Goal: Task Accomplishment & Management: Use online tool/utility

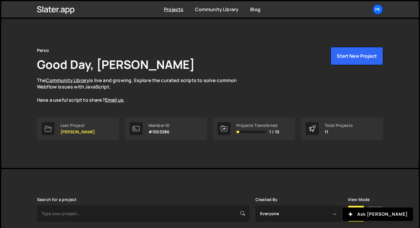
click at [233, 50] on div "Perso Good Day, [PERSON_NAME] The Community Library is live and growing. Explor…" at bounding box center [210, 75] width 346 height 57
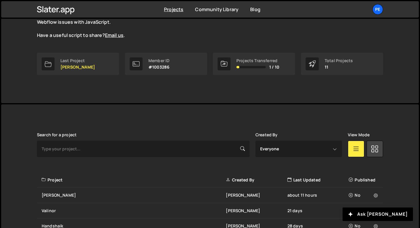
scroll to position [141, 0]
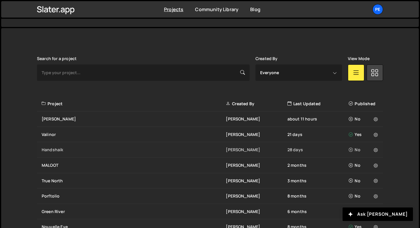
click at [59, 147] on div "Handshaik [PERSON_NAME] 28 days No" at bounding box center [210, 150] width 346 height 16
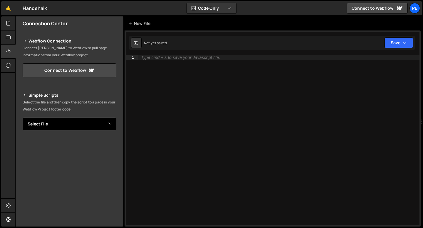
click at [60, 118] on select "Select File About.js global.js Home.js Pricing.js Product.js Resource CMS Item.…" at bounding box center [70, 124] width 94 height 13
click at [46, 120] on select "Select File About.js global.js Home.js Pricing.js Product.js Resource CMS Item.…" at bounding box center [70, 124] width 94 height 13
select select "46394"
click at [23, 118] on select "Select File About.js global.js Home.js Pricing.js Product.js Resource CMS Item.…" at bounding box center [70, 124] width 94 height 13
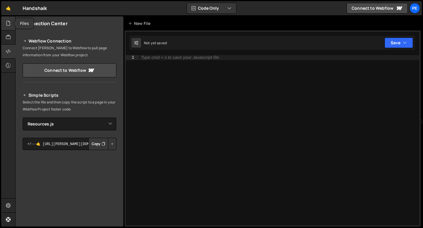
click at [9, 24] on icon at bounding box center [8, 23] width 5 height 6
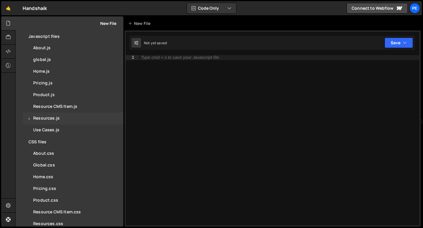
click at [52, 119] on div "Resources.js" at bounding box center [46, 118] width 26 height 5
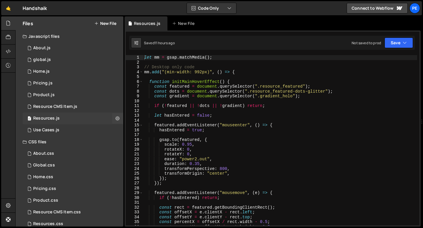
scroll to position [21, 0]
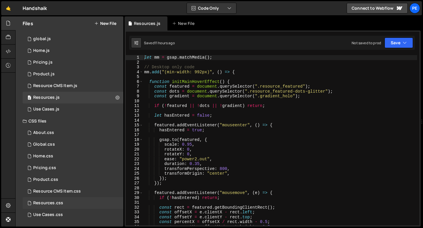
click at [41, 206] on div "Resources.css" at bounding box center [48, 203] width 30 height 5
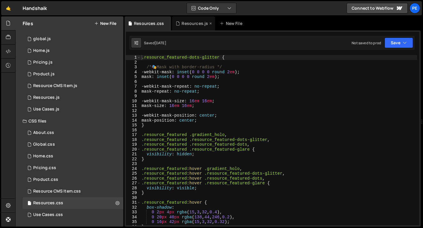
click at [190, 24] on div "Resources.js" at bounding box center [194, 24] width 26 height 6
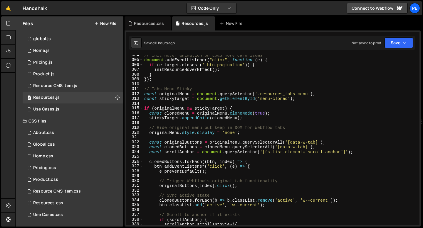
scroll to position [1466, 0]
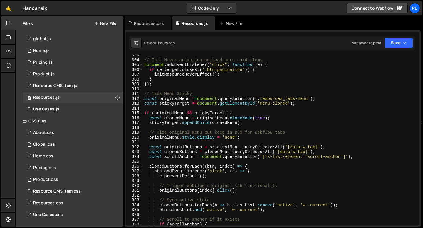
type textarea "// Tabs Menu Sticky"
click at [194, 94] on div "// Init Hover animation on Load more card items document . addEventListener ( "…" at bounding box center [280, 143] width 274 height 180
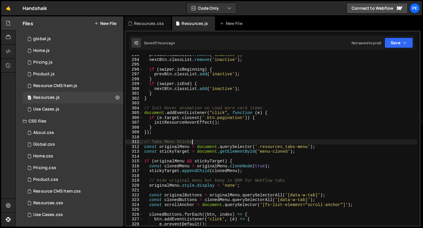
scroll to position [1409, 0]
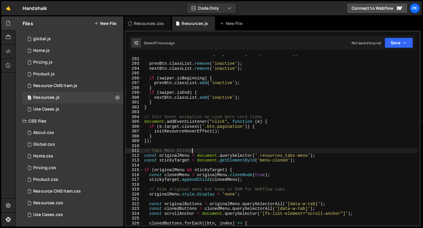
click at [154, 146] on div "const nextBtn = document . querySelector ( '.swiper-btn-next' ) ; prevBtn . cla…" at bounding box center [280, 142] width 274 height 180
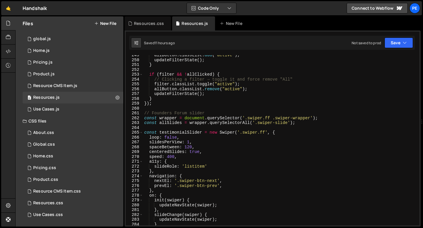
scroll to position [1157, 0]
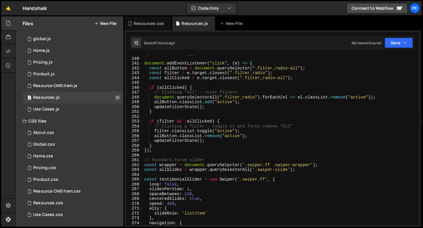
click at [155, 152] on div "updateFilterState ( ) ; document . addEventListener ( "click" , ( e ) => { cons…" at bounding box center [280, 141] width 274 height 180
type textarea "});"
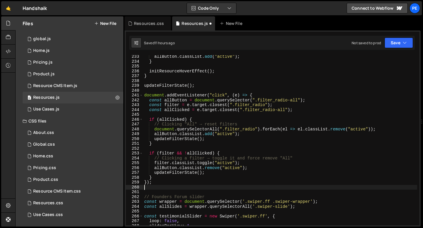
scroll to position [1097, 0]
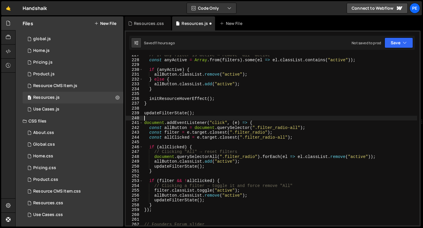
click at [174, 118] on div "// If any filter is active → remove "all" active const anyActive = Array . from…" at bounding box center [280, 143] width 274 height 180
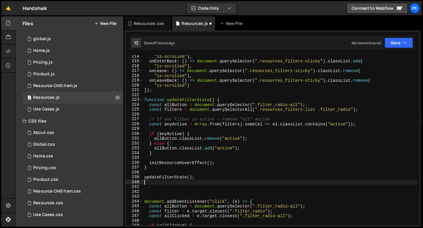
scroll to position [1018, 0]
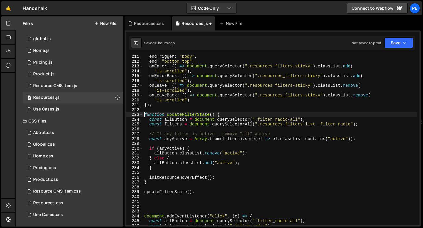
click at [145, 115] on div "endTrigger : "body" , end : "bottom top" , onEnter : ( ) => document . querySel…" at bounding box center [280, 144] width 274 height 180
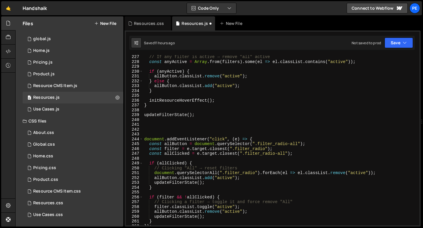
scroll to position [1107, 0]
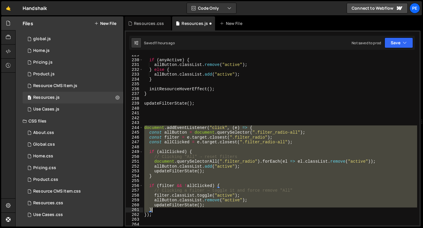
drag, startPoint x: 144, startPoint y: 129, endPoint x: 166, endPoint y: 210, distance: 84.3
click at [166, 210] on div "if ( anyActive ) { allButton . classList . remove ( "active" ) ; } else { allBu…" at bounding box center [280, 143] width 274 height 180
type textarea "updateFilterState(); }"
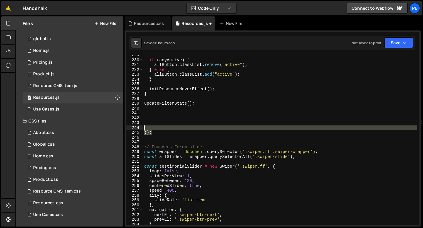
drag, startPoint x: 166, startPoint y: 134, endPoint x: 140, endPoint y: 130, distance: 26.5
click at [140, 130] on div "229 230 231 232 233 234 235 236 237 238 239 240 241 242 243 244 245 246 247 248…" at bounding box center [273, 140] width 294 height 171
type textarea "});"
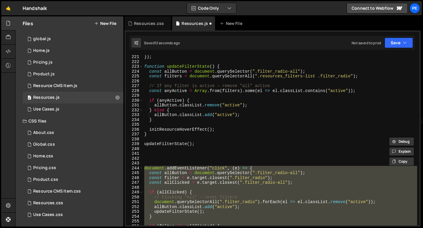
scroll to position [1042, 0]
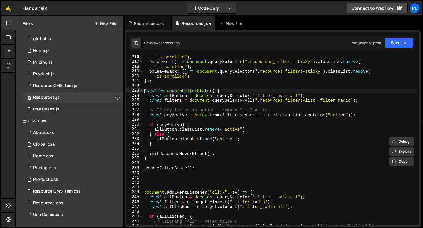
click at [145, 91] on div ""is-scrolled" ) , onLeave : ( ) => document . querySelector ( ".resources_filte…" at bounding box center [280, 145] width 274 height 180
type textarea "function updateFilterState() {"
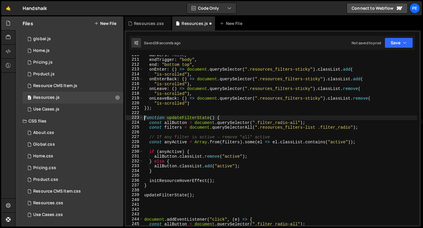
click at [152, 206] on div "markers : false , endTrigger : "body" , end : "bottom top" , onEnter : ( ) => d…" at bounding box center [280, 143] width 274 height 180
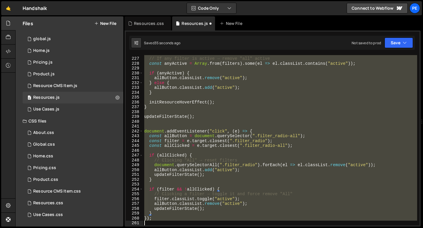
scroll to position [1138, 0]
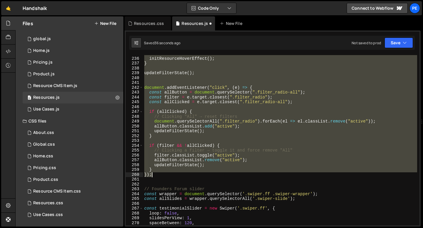
drag, startPoint x: 145, startPoint y: 80, endPoint x: 173, endPoint y: 177, distance: 100.8
click at [173, 177] on div "initResourceHoverEffect ( ) ; } updateFilterState ( ) ; document . addEventList…" at bounding box center [280, 141] width 274 height 180
type textarea "} });"
paste textarea
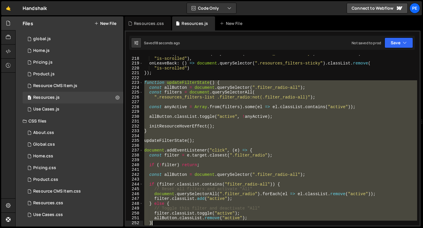
scroll to position [1099, 0]
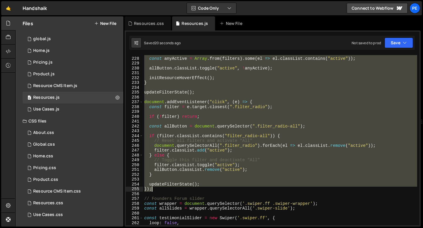
drag, startPoint x: 144, startPoint y: 112, endPoint x: 163, endPoint y: 189, distance: 79.6
click at [163, 189] on div "const anyActive = Array . from ( filters ) . some ( el => el . classList . cont…" at bounding box center [280, 141] width 274 height 180
type textarea "updateFilterState(); });"
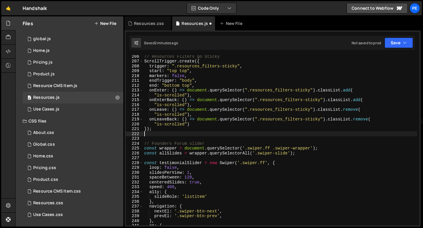
scroll to position [1005, 0]
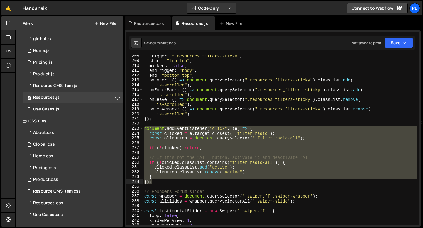
drag, startPoint x: 144, startPoint y: 130, endPoint x: 154, endPoint y: 181, distance: 52.1
click at [154, 181] on div "trigger : ".resources_filters-sticky" , start : "top top" , markers : false , e…" at bounding box center [280, 144] width 274 height 180
type textarea "} });"
paste textarea
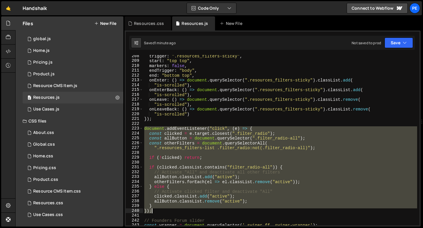
drag, startPoint x: 145, startPoint y: 128, endPoint x: 153, endPoint y: 211, distance: 83.2
click at [153, 211] on div "trigger : ".resources_filters-sticky" , start : "top top" , markers : false , e…" at bounding box center [280, 144] width 274 height 180
type textarea "} });"
paste textarea
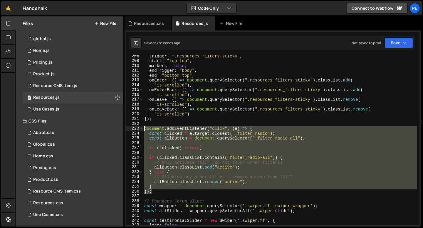
drag, startPoint x: 156, startPoint y: 193, endPoint x: 144, endPoint y: 130, distance: 63.9
click at [144, 130] on div "trigger : ".resources_filters-sticky" , start : "top top" , markers : false , e…" at bounding box center [280, 144] width 274 height 180
type textarea "document.addEventListener("click", (e) => { const clicked = e.target.closest(".…"
paste textarea
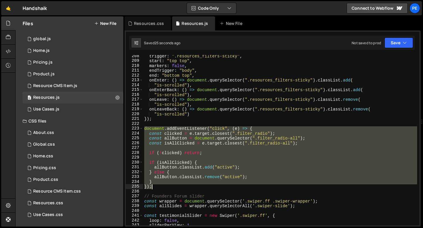
drag, startPoint x: 144, startPoint y: 129, endPoint x: 159, endPoint y: 184, distance: 56.8
click at [159, 185] on div "trigger : ".resources_filters-sticky" , start : "top top" , markers : false , e…" at bounding box center [280, 144] width 274 height 180
type textarea "} });"
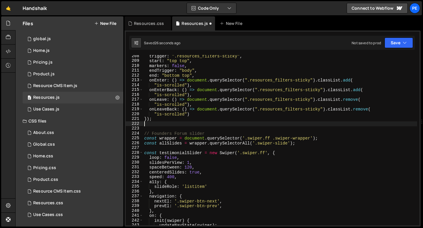
type textarea "});"
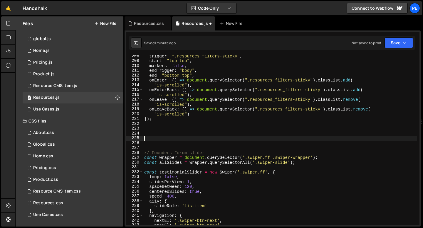
paste textarea "// Founders Forum slider"
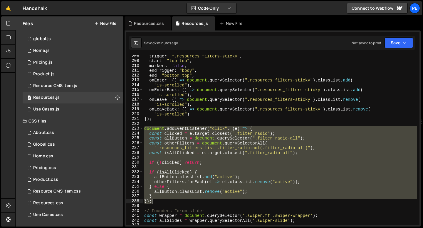
drag, startPoint x: 144, startPoint y: 130, endPoint x: 157, endPoint y: 202, distance: 73.1
click at [157, 202] on div "trigger : ".resources_filters-sticky" , start : "top top" , markers : false , e…" at bounding box center [280, 144] width 274 height 180
type textarea "} });"
paste textarea
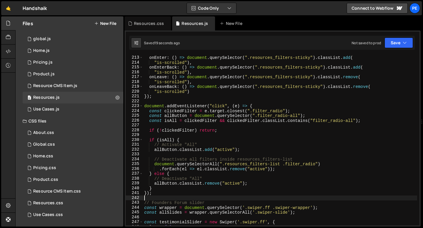
scroll to position [1030, 0]
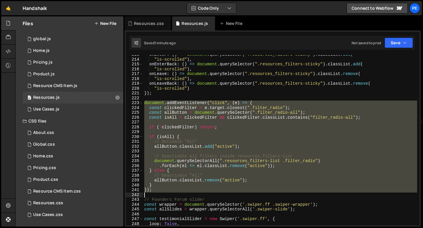
drag, startPoint x: 144, startPoint y: 103, endPoint x: 154, endPoint y: 193, distance: 90.7
click at [154, 193] on div "onEnter : ( ) => document . querySelector ( ".resources_filters-sticky" ) . cla…" at bounding box center [280, 142] width 274 height 180
type textarea "});"
paste textarea
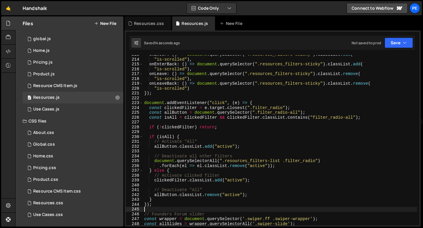
click at [157, 201] on div "onEnter : ( ) => document . querySelector ( ".resources_filters-sticky" ) . cla…" at bounding box center [280, 142] width 274 height 180
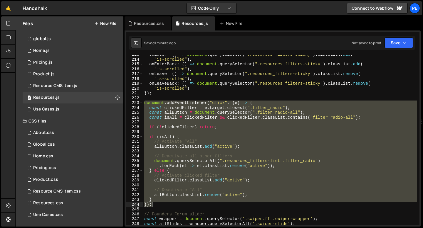
drag, startPoint x: 145, startPoint y: 104, endPoint x: 154, endPoint y: 206, distance: 102.4
click at [154, 206] on div "onEnter : ( ) => document . querySelector ( ".resources_filters-sticky" ) . cla…" at bounding box center [280, 142] width 274 height 180
type textarea "} });"
paste textarea
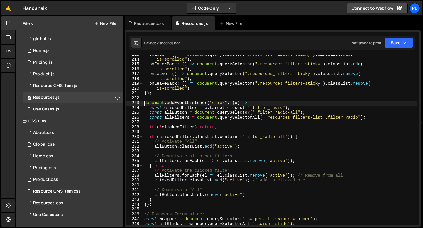
click at [144, 103] on div "onEnter : ( ) => document . querySelector ( ".resources_filters-sticky" ) . cla…" at bounding box center [280, 142] width 274 height 180
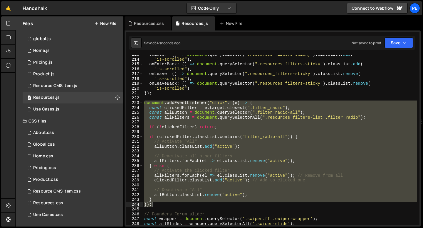
drag, startPoint x: 144, startPoint y: 103, endPoint x: 168, endPoint y: 207, distance: 106.3
click at [167, 207] on div "onEnter : ( ) => document . querySelector ( ".resources_filters-sticky" ) . cla…" at bounding box center [280, 142] width 274 height 180
type textarea "} });"
paste textarea
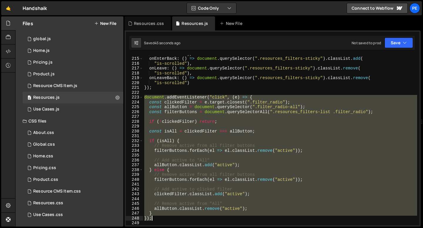
drag, startPoint x: 145, startPoint y: 98, endPoint x: 155, endPoint y: 218, distance: 120.2
click at [155, 218] on div ""is-scrolled" ) , onEnterBack : ( ) => document . querySelector ( ".resources_f…" at bounding box center [280, 141] width 274 height 180
type textarea "} });"
paste textarea
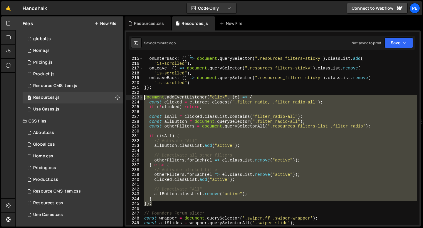
drag, startPoint x: 154, startPoint y: 203, endPoint x: 142, endPoint y: 95, distance: 108.1
click at [142, 95] on div "214 215 216 217 218 219 220 221 222 223 224 225 226 227 228 229 230 231 232 233…" at bounding box center [273, 140] width 294 height 171
type textarea "document.addEventListener("click", (e) => { const clicked = e.target.closest(".…"
click at [176, 91] on div ""is-scrolled" ) , onEnterBack : ( ) => document . querySelector ( ".resources_f…" at bounding box center [280, 141] width 274 height 180
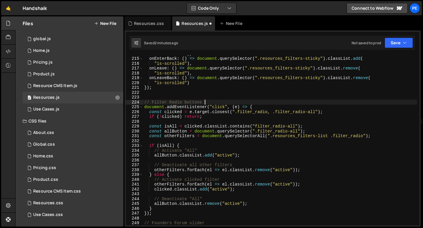
scroll to position [0, 4]
click at [183, 151] on div ""is-scrolled" ) , onEnterBack : ( ) => document . querySelector ( ".resources_f…" at bounding box center [280, 141] width 274 height 180
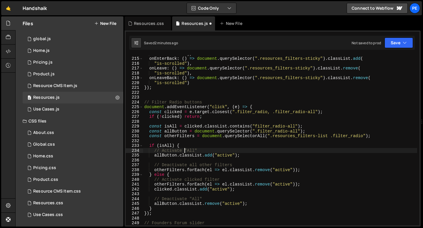
scroll to position [0, 3]
click at [183, 151] on div ""is-scrolled" ) , onEnterBack : ( ) => document . querySelector ( ".resources_f…" at bounding box center [280, 141] width 274 height 180
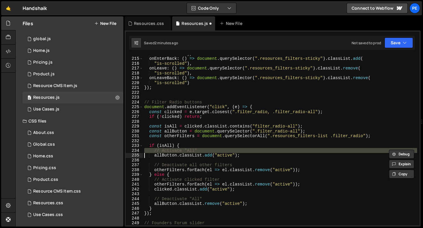
click at [183, 151] on div ""is-scrolled" ) , onEnterBack : ( ) => document . querySelector ( ".resources_f…" at bounding box center [280, 141] width 274 height 180
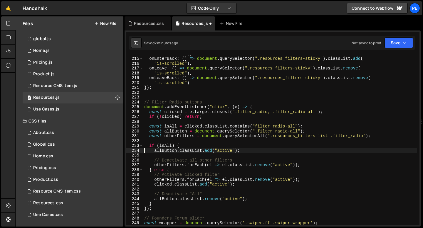
click at [180, 162] on div ""is-scrolled" ) , onEnterBack : ( ) => document . querySelector ( ".resources_f…" at bounding box center [280, 141] width 274 height 180
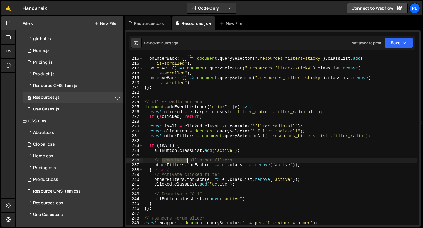
click at [180, 162] on div ""is-scrolled" ) , onEnterBack : ( ) => document . querySelector ( ".resources_f…" at bounding box center [280, 141] width 274 height 180
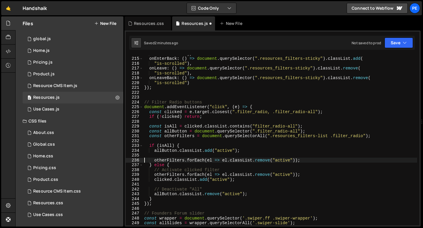
click at [179, 169] on div ""is-scrolled" ) , onEnterBack : ( ) => document . querySelector ( ".resources_f…" at bounding box center [280, 141] width 274 height 180
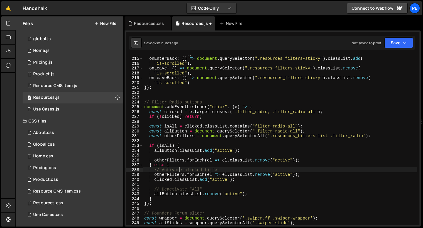
click at [179, 169] on div ""is-scrolled" ) , onEnterBack : ( ) => document . querySelector ( ".resources_f…" at bounding box center [280, 141] width 274 height 180
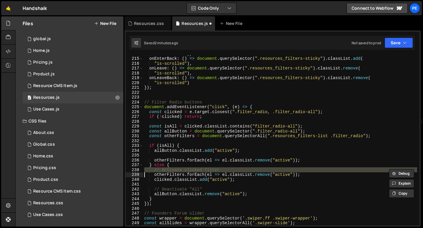
click at [179, 169] on div ""is-scrolled" ) , onEnterBack : ( ) => document . querySelector ( ".resources_f…" at bounding box center [280, 141] width 274 height 180
type textarea "otherFilters.forEach(el => el.classList.remove("active"));"
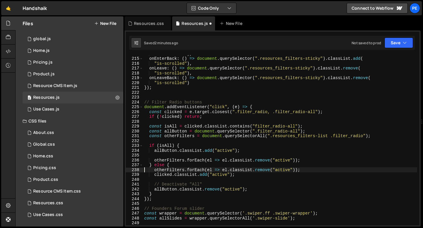
click at [176, 182] on div ""is-scrolled" ) , onEnterBack : ( ) => document . querySelector ( ".resources_f…" at bounding box center [280, 141] width 274 height 180
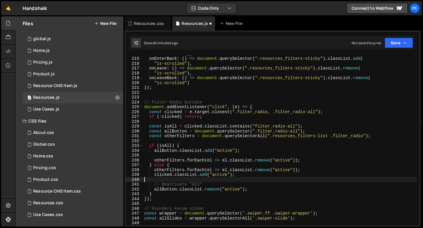
click at [176, 182] on div ""is-scrolled" ) , onEnterBack : ( ) => document . querySelector ( ".resources_f…" at bounding box center [280, 141] width 274 height 180
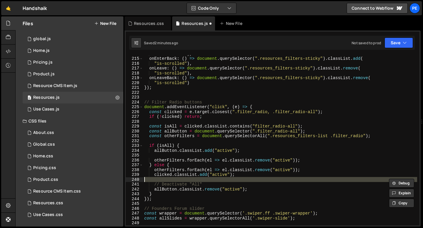
click at [174, 185] on div ""is-scrolled" ) , onEnterBack : ( ) => document . querySelector ( ".resources_f…" at bounding box center [280, 141] width 274 height 180
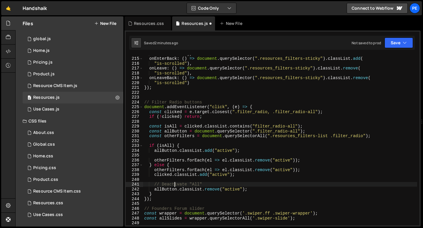
click at [174, 185] on div ""is-scrolled" ) , onEnterBack : ( ) => document . querySelector ( ".resources_f…" at bounding box center [280, 141] width 274 height 180
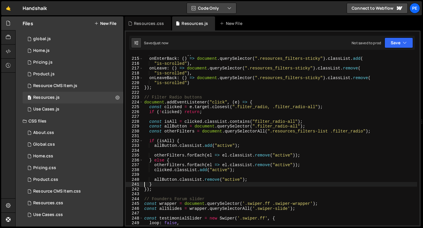
type textarea "}"
